Goal: Task Accomplishment & Management: Manage account settings

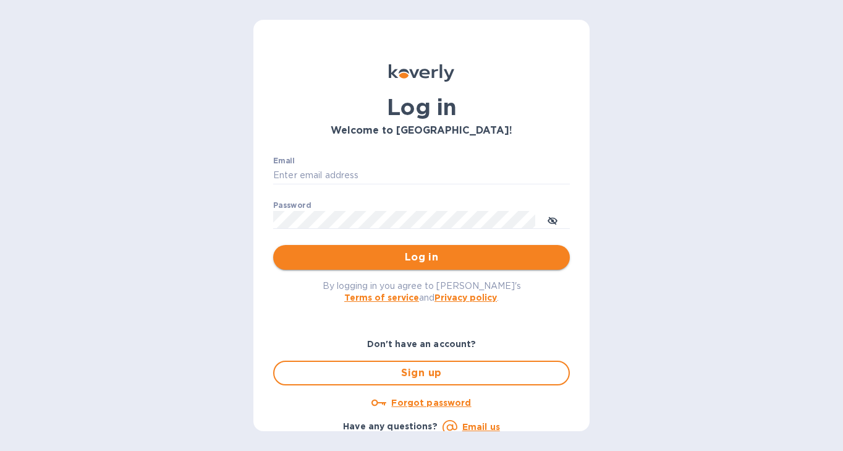
type input "[EMAIL_ADDRESS][DOMAIN_NAME]"
click at [387, 263] on span "Log in" at bounding box center [421, 257] width 277 height 15
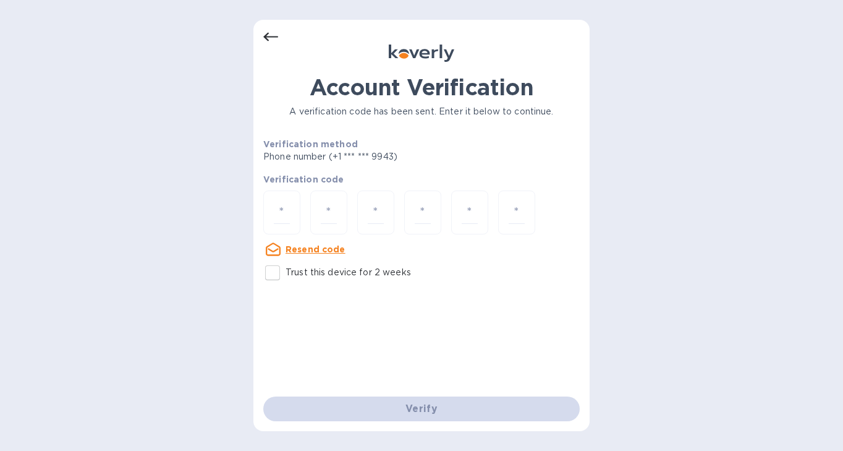
click at [276, 276] on input "Trust this device for 2 weeks" at bounding box center [273, 273] width 26 height 26
checkbox input "true"
click at [286, 204] on input "number" at bounding box center [282, 212] width 16 height 23
type input "6"
type input "1"
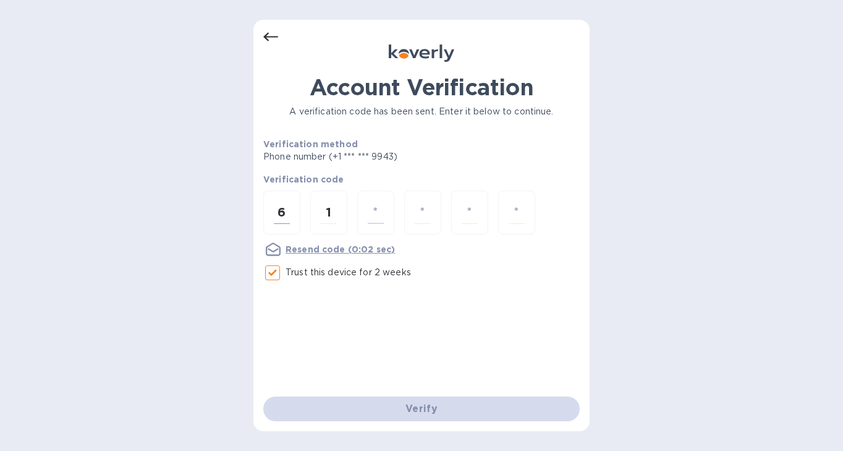
type input "1"
type input "0"
type input "2"
type input "7"
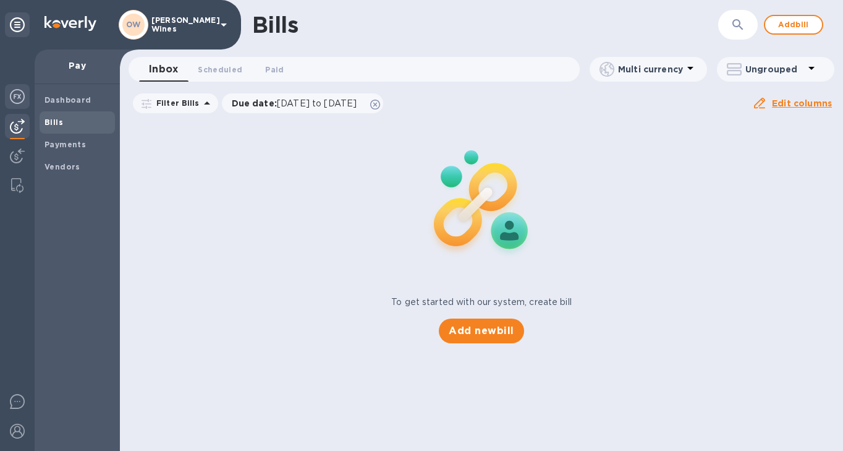
click at [22, 94] on img at bounding box center [17, 96] width 15 height 15
